Goal: Transaction & Acquisition: Subscribe to service/newsletter

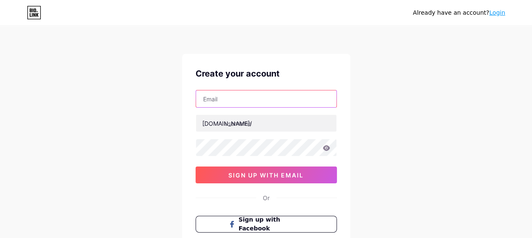
paste input "[EMAIL_ADDRESS][DOMAIN_NAME]"
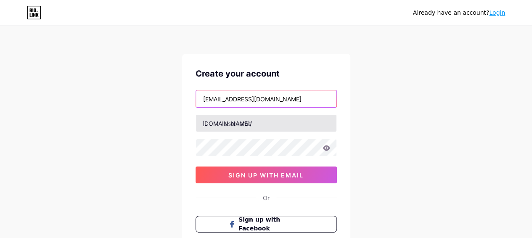
type input "[EMAIL_ADDRESS][DOMAIN_NAME]"
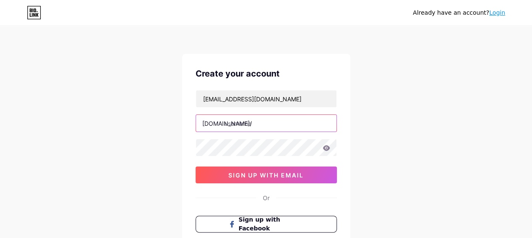
click at [250, 130] on input "text" at bounding box center [266, 123] width 141 height 17
type input "velor"
click at [325, 149] on icon at bounding box center [326, 147] width 7 height 5
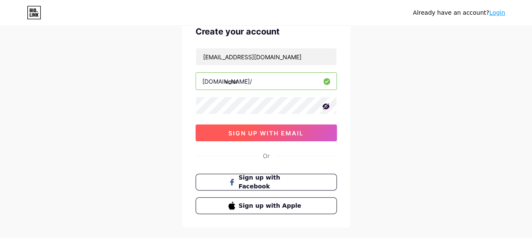
click at [262, 132] on span "sign up with email" at bounding box center [266, 133] width 75 height 7
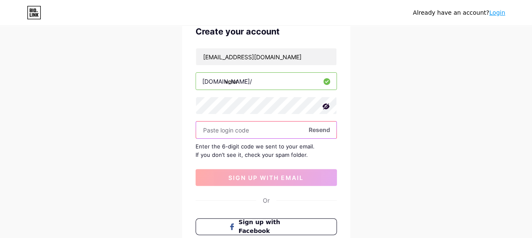
click at [285, 128] on input "text" at bounding box center [266, 130] width 141 height 17
paste input "634881"
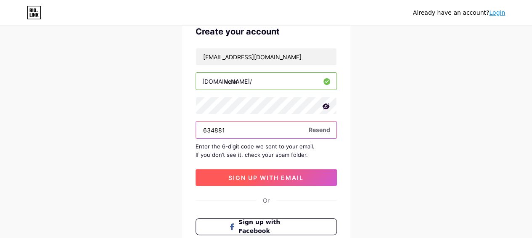
type input "634881"
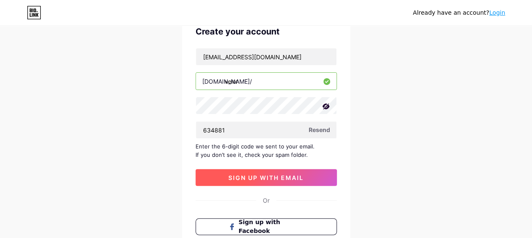
click at [270, 182] on button "sign up with email" at bounding box center [266, 177] width 141 height 17
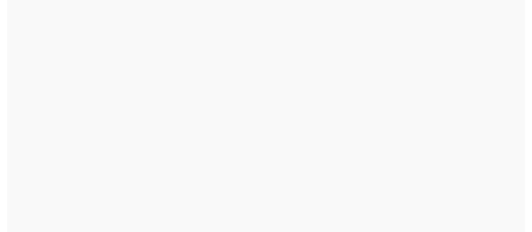
scroll to position [0, 0]
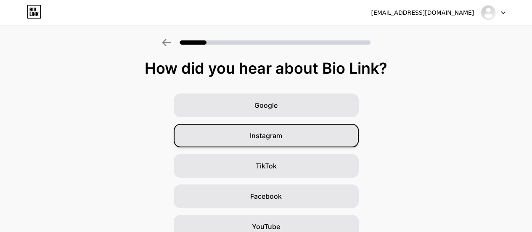
click at [258, 138] on span "Instagram" at bounding box center [266, 135] width 32 height 10
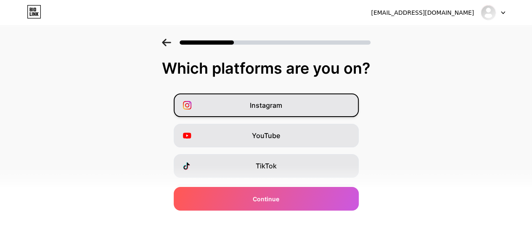
click at [264, 103] on span "Instagram" at bounding box center [266, 105] width 32 height 10
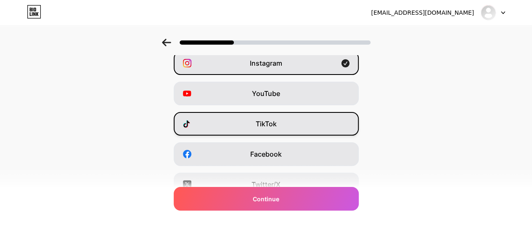
scroll to position [84, 0]
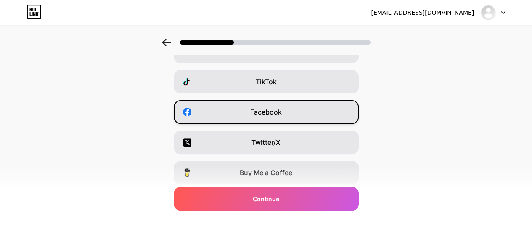
click at [280, 118] on div "Facebook" at bounding box center [266, 112] width 185 height 24
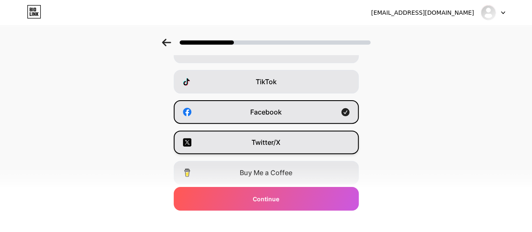
click at [275, 146] on span "Twitter/X" at bounding box center [266, 142] width 29 height 10
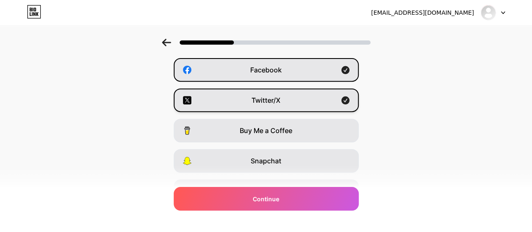
scroll to position [168, 0]
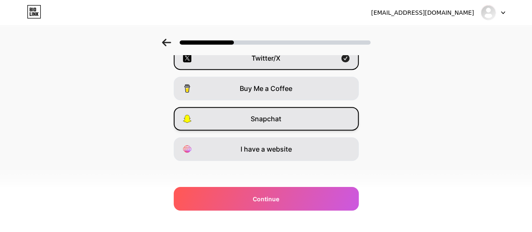
click at [275, 123] on span "Snapchat" at bounding box center [266, 119] width 31 height 10
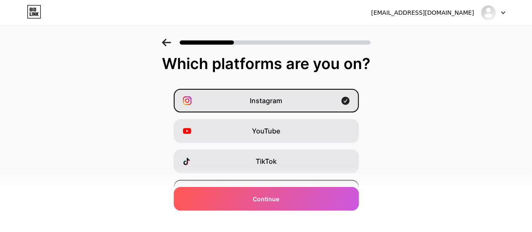
scroll to position [0, 0]
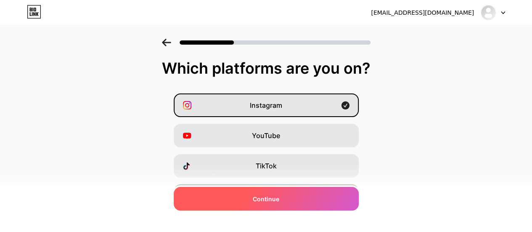
click at [280, 199] on span "Continue" at bounding box center [266, 198] width 27 height 9
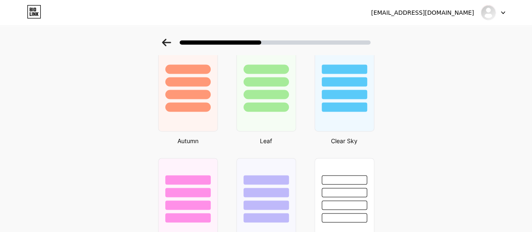
scroll to position [560, 0]
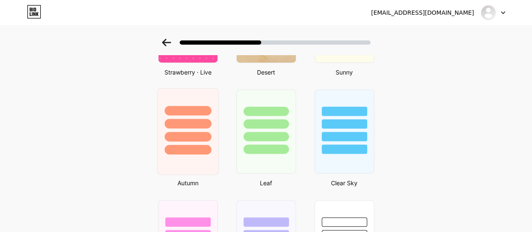
click at [190, 116] on div at bounding box center [187, 121] width 61 height 66
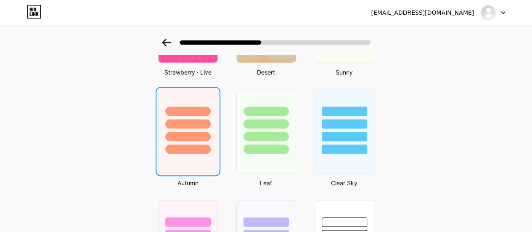
scroll to position [0, 0]
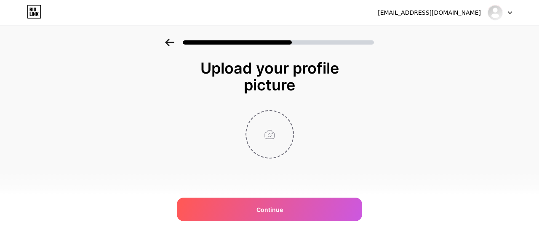
click at [275, 136] on input "file" at bounding box center [269, 134] width 47 height 47
type input "C:\fakepath\Profile-Pic.png"
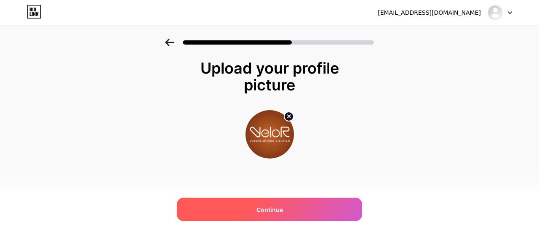
click at [302, 205] on div "Continue" at bounding box center [269, 210] width 185 height 24
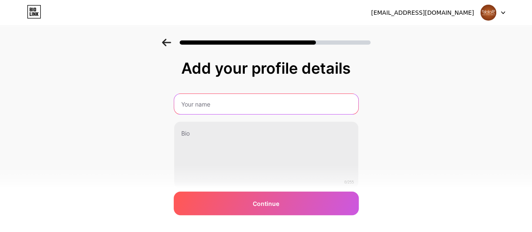
click at [326, 106] on input "text" at bounding box center [266, 104] width 184 height 20
paste input "634881"
type input "6"
click at [187, 103] on input "Vlor" at bounding box center [266, 104] width 186 height 20
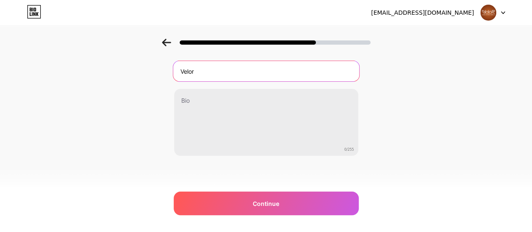
click at [228, 69] on input "Velor" at bounding box center [266, 71] width 186 height 20
type input "Velor"
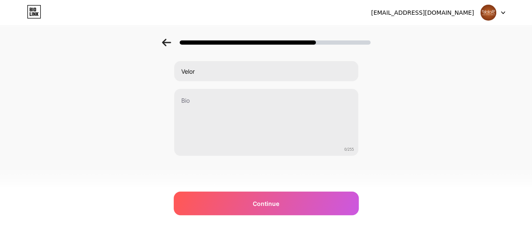
click at [136, 32] on div at bounding box center [266, 39] width 532 height 29
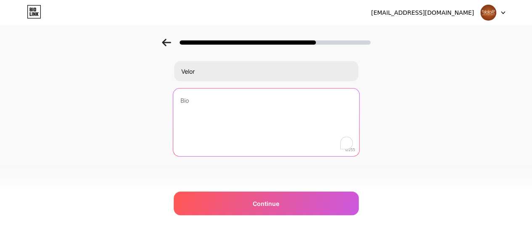
paste textarea "Velour is a brand specializing in delivering modern design solutions that blend…"
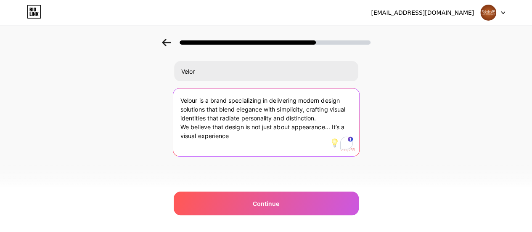
type textarea "Velour is a brand specializing in delivering modern design solutions that blend…"
drag, startPoint x: 259, startPoint y: 139, endPoint x: 162, endPoint y: 94, distance: 107.3
click at [162, 94] on div "Add your profile details Velor Velour is a brand specializing in delivering mod…" at bounding box center [266, 102] width 532 height 192
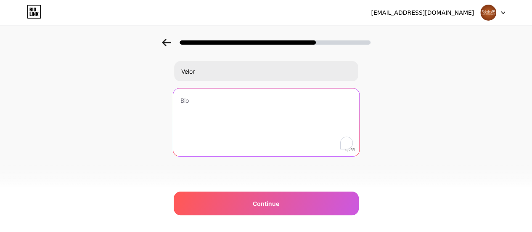
scroll to position [0, 0]
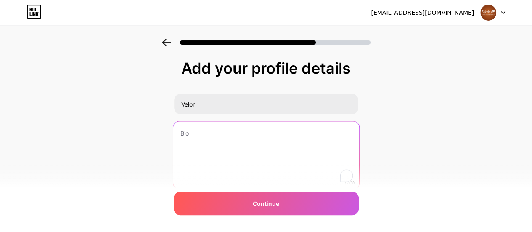
paste textarea "Luxury Speaks Visually"
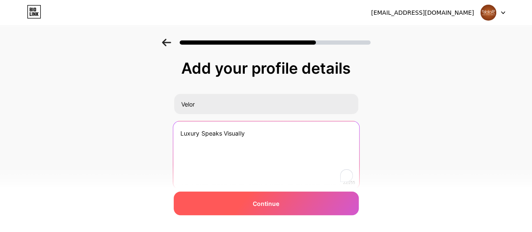
type textarea "Luxury Speaks Visually"
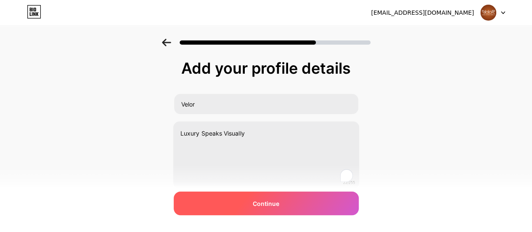
click at [270, 204] on span "Continue" at bounding box center [266, 203] width 27 height 9
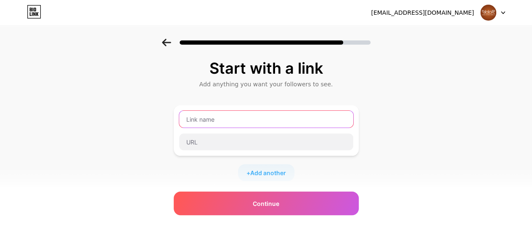
click at [291, 118] on input "text" at bounding box center [266, 119] width 174 height 17
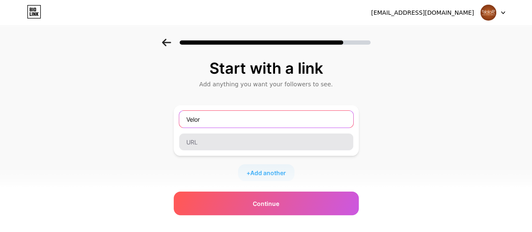
type input "Velor"
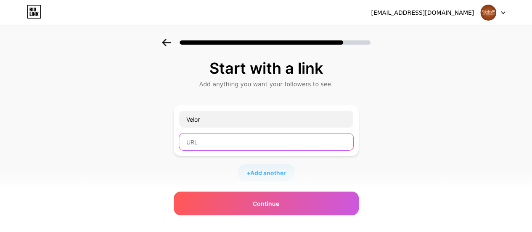
click at [287, 136] on input "text" at bounding box center [266, 141] width 174 height 17
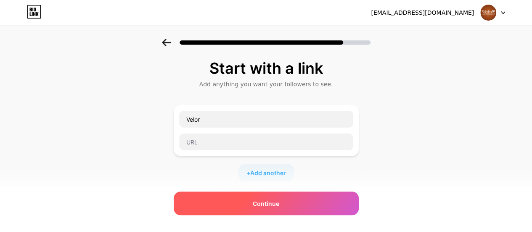
click at [278, 203] on span "Continue" at bounding box center [266, 203] width 27 height 9
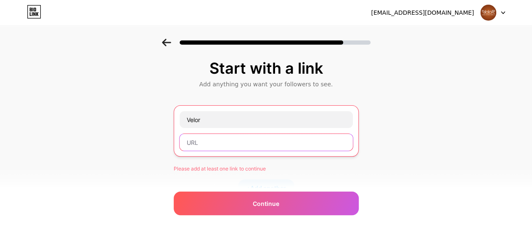
click at [216, 141] on input "text" at bounding box center [266, 142] width 173 height 17
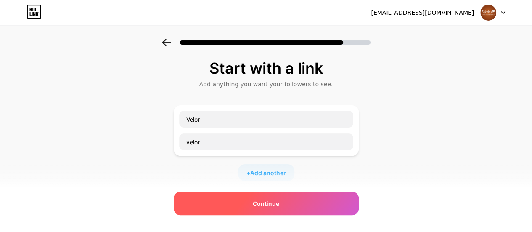
click at [286, 204] on div "Continue" at bounding box center [266, 204] width 185 height 24
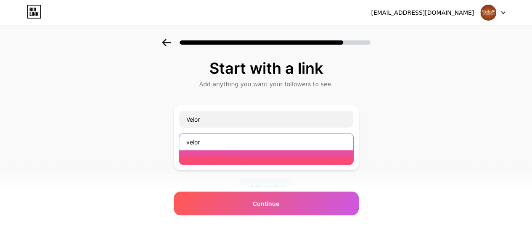
click at [202, 142] on input "velor" at bounding box center [266, 141] width 174 height 17
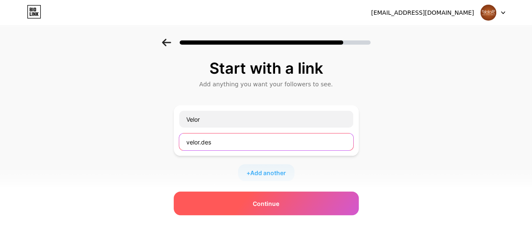
type input "velor.des"
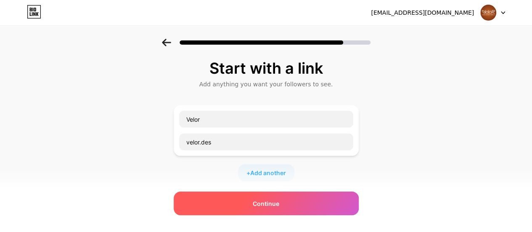
click at [223, 200] on div "Continue" at bounding box center [266, 204] width 185 height 24
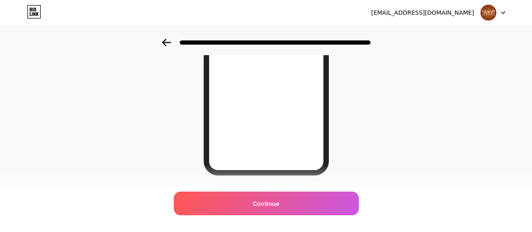
scroll to position [191, 0]
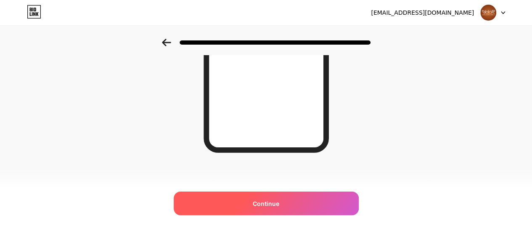
click at [278, 202] on span "Continue" at bounding box center [266, 203] width 27 height 9
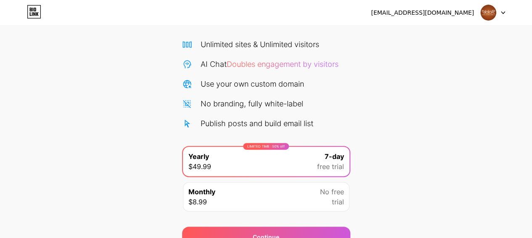
scroll to position [100, 0]
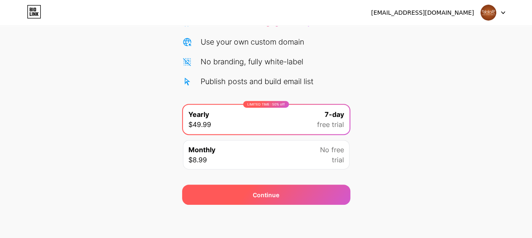
click at [266, 192] on span "Continue" at bounding box center [266, 195] width 27 height 9
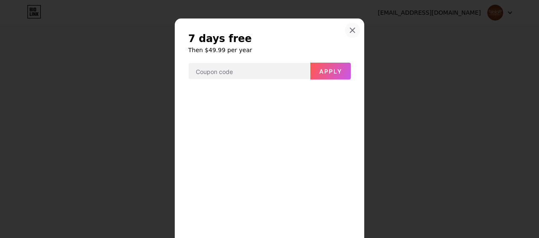
click at [350, 28] on icon at bounding box center [352, 30] width 5 height 5
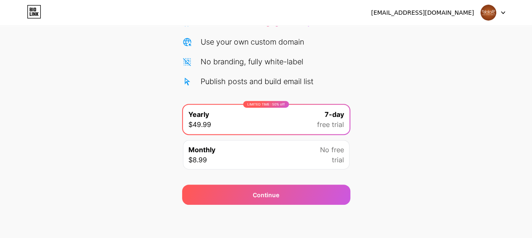
click at [316, 154] on div "Monthly $8.99 No free trial" at bounding box center [266, 154] width 167 height 29
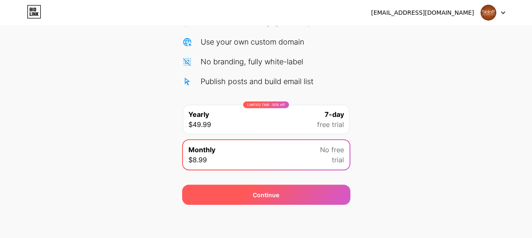
click at [317, 193] on div "Continue" at bounding box center [266, 195] width 168 height 20
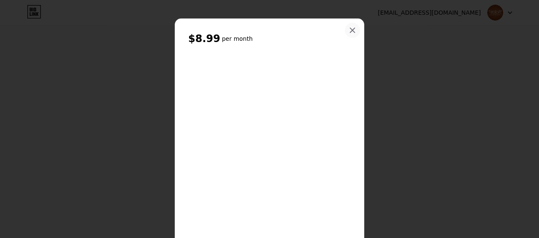
click at [349, 27] on icon at bounding box center [352, 30] width 7 height 7
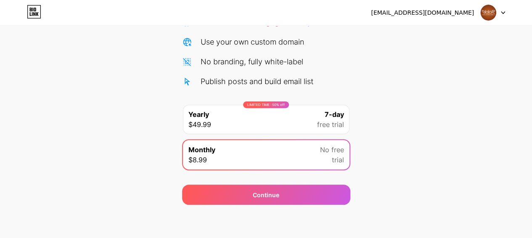
click at [326, 125] on span "free trial" at bounding box center [330, 125] width 27 height 10
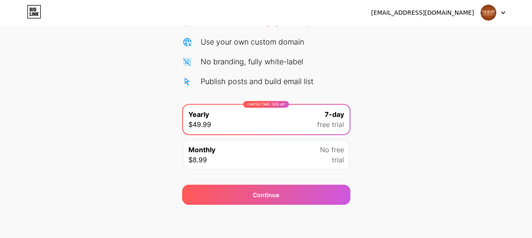
click at [502, 11] on icon at bounding box center [503, 12] width 4 height 3
click at [501, 13] on div at bounding box center [493, 12] width 24 height 15
click at [319, 154] on div "Monthly $8.99 No free trial" at bounding box center [266, 154] width 167 height 29
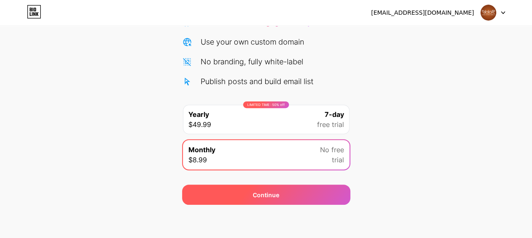
click at [280, 198] on div "Continue" at bounding box center [266, 195] width 168 height 20
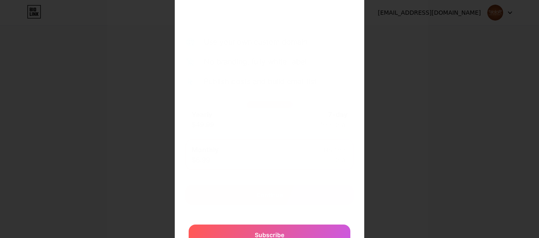
scroll to position [213, 0]
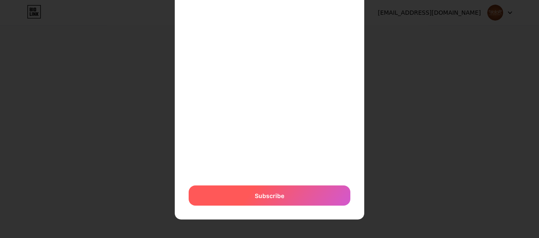
click at [269, 192] on span "Subscribe" at bounding box center [269, 196] width 29 height 9
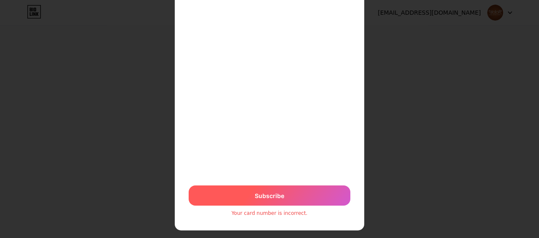
click at [247, 197] on div "Subscribe" at bounding box center [270, 196] width 162 height 20
click at [257, 197] on span "Subscribe" at bounding box center [269, 196] width 29 height 9
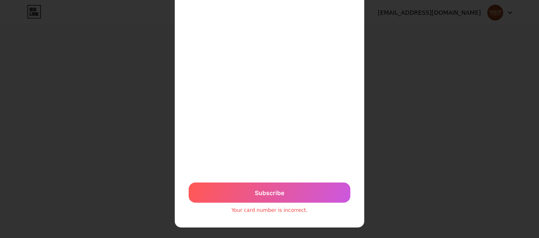
scroll to position [224, 0]
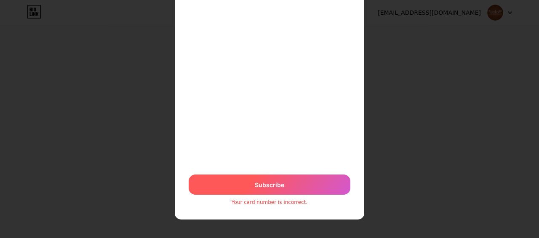
click at [263, 186] on span "Subscribe" at bounding box center [269, 185] width 29 height 9
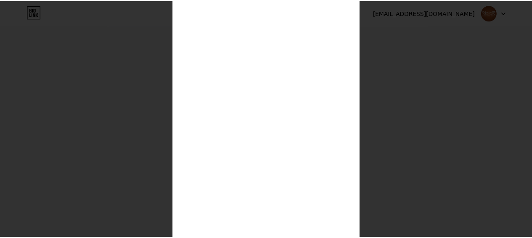
scroll to position [13, 0]
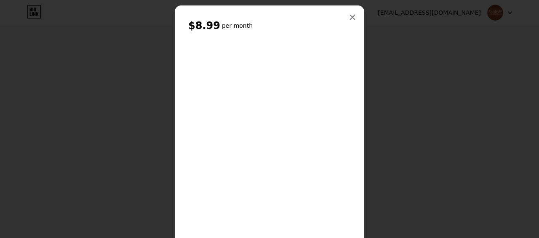
click at [169, 102] on div at bounding box center [269, 106] width 539 height 238
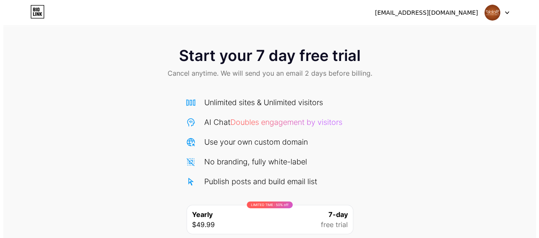
scroll to position [100, 0]
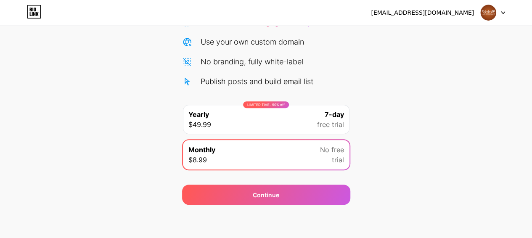
click at [299, 119] on div "LIMITED TIME : 50% off Yearly $49.99 7-day free trial" at bounding box center [266, 119] width 167 height 29
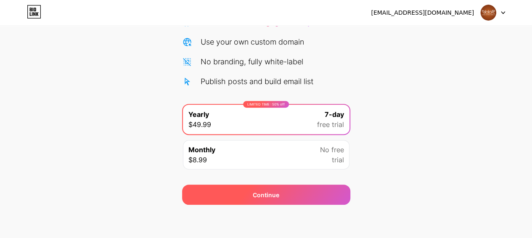
click at [302, 190] on div "Continue" at bounding box center [266, 195] width 168 height 20
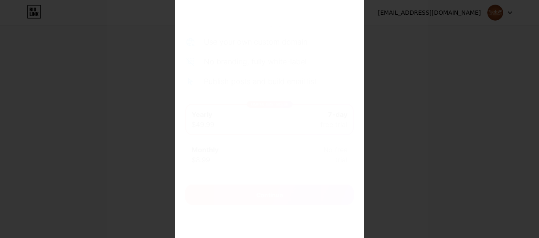
scroll to position [245, 0]
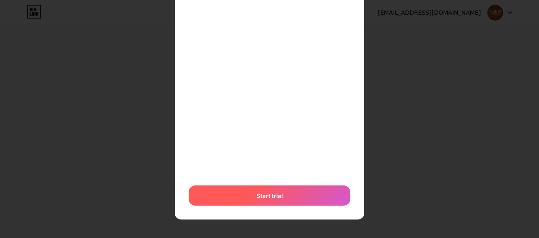
click at [256, 200] on span "Start trial" at bounding box center [269, 196] width 27 height 9
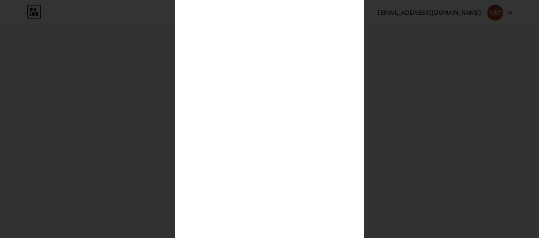
scroll to position [210, 0]
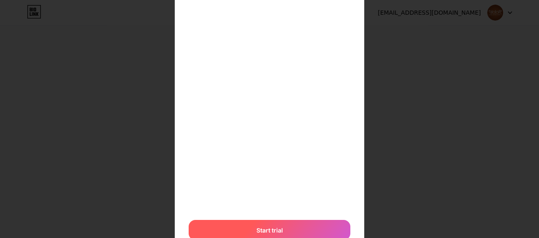
click at [256, 228] on span "Start trial" at bounding box center [269, 230] width 27 height 9
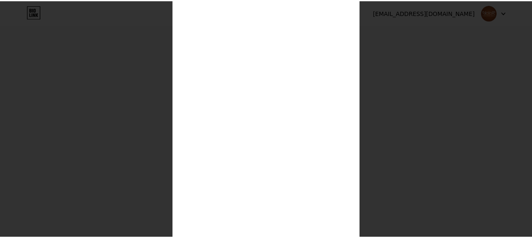
scroll to position [88, 0]
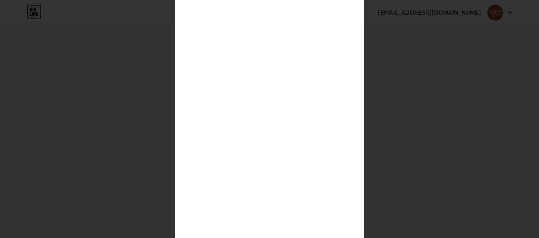
click at [382, 73] on div at bounding box center [269, 31] width 539 height 238
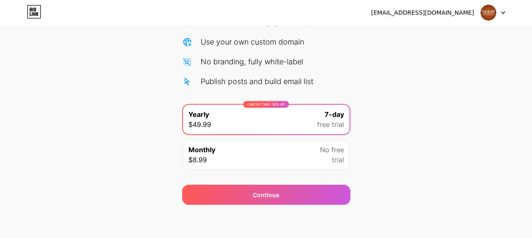
scroll to position [0, 0]
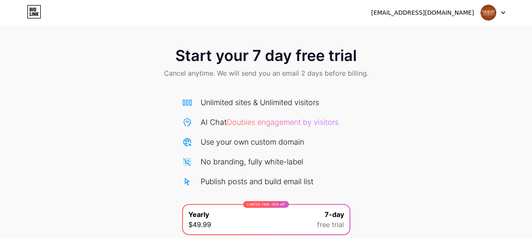
click at [26, 16] on div "[EMAIL_ADDRESS][DOMAIN_NAME] Logout" at bounding box center [266, 12] width 532 height 15
click at [29, 12] on icon at bounding box center [34, 11] width 14 height 13
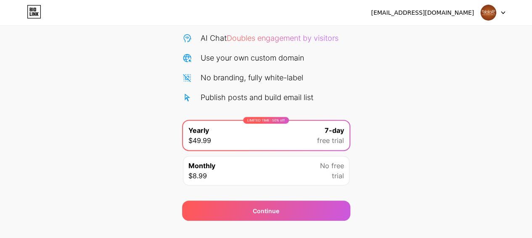
scroll to position [100, 0]
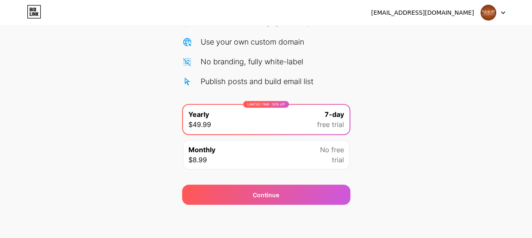
click at [261, 82] on div "Publish posts and build email list" at bounding box center [257, 81] width 113 height 11
click at [189, 80] on icon at bounding box center [187, 82] width 10 height 10
click at [186, 67] on div "No branding, fully white-label" at bounding box center [266, 61] width 168 height 11
click at [186, 48] on div "Unlimited sites & Unlimited visitors AI Chat Doubles engagement by visitors Use…" at bounding box center [266, 42] width 168 height 91
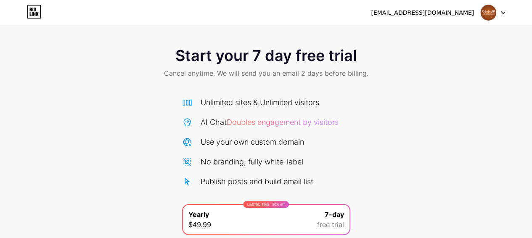
click at [185, 103] on icon at bounding box center [187, 103] width 10 height 10
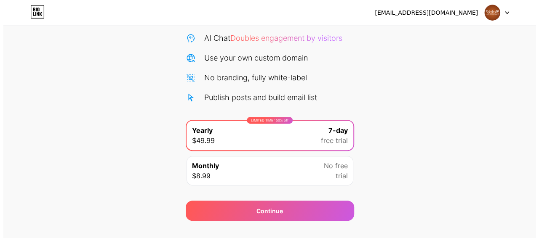
scroll to position [100, 0]
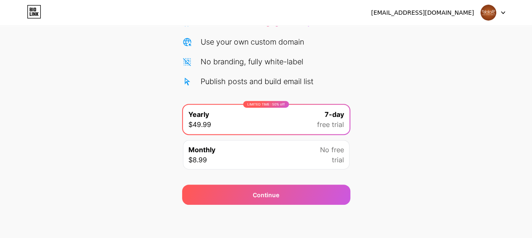
click at [325, 154] on div "No free trial" at bounding box center [332, 155] width 24 height 20
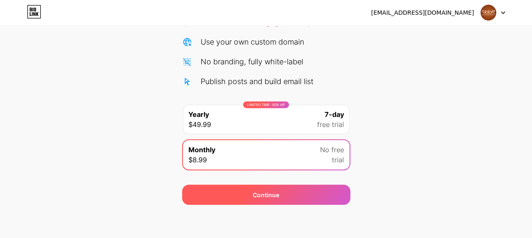
click at [322, 191] on div "Continue" at bounding box center [266, 195] width 168 height 20
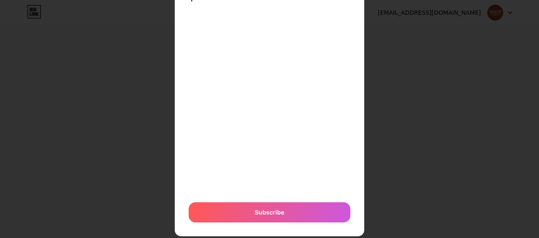
scroll to position [59, 0]
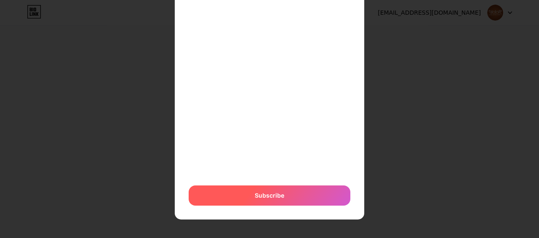
click at [272, 186] on div "Subscribe" at bounding box center [270, 196] width 162 height 20
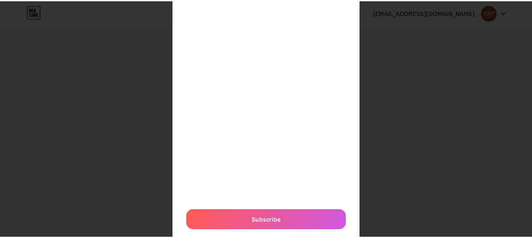
scroll to position [0, 0]
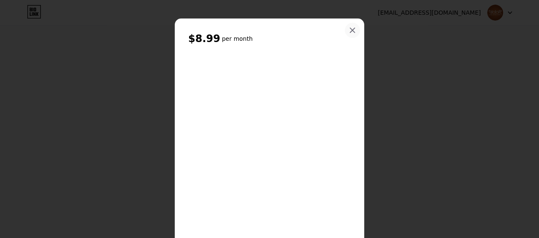
click at [350, 30] on icon at bounding box center [352, 30] width 5 height 5
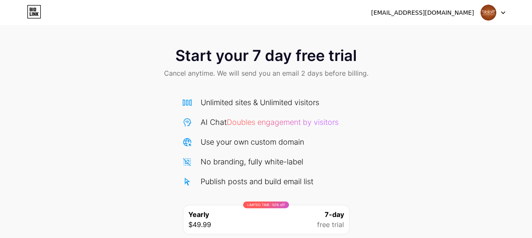
click at [492, 6] on img at bounding box center [489, 13] width 16 height 16
click at [264, 122] on span "Doubles engagement by visitors" at bounding box center [283, 122] width 112 height 9
click at [268, 146] on div "Use your own custom domain" at bounding box center [253, 141] width 104 height 11
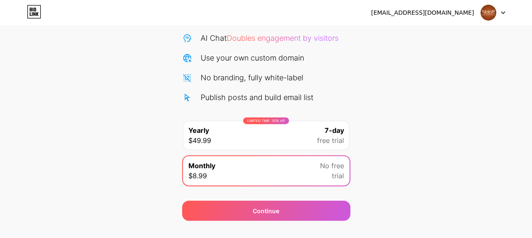
scroll to position [100, 0]
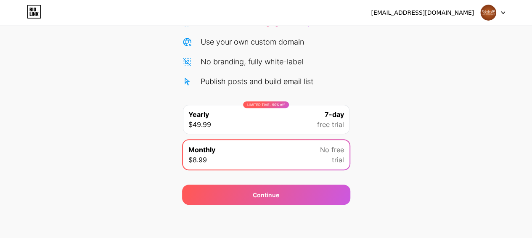
click at [256, 78] on div "Publish posts and build email list" at bounding box center [257, 81] width 113 height 11
